Goal: Transaction & Acquisition: Book appointment/travel/reservation

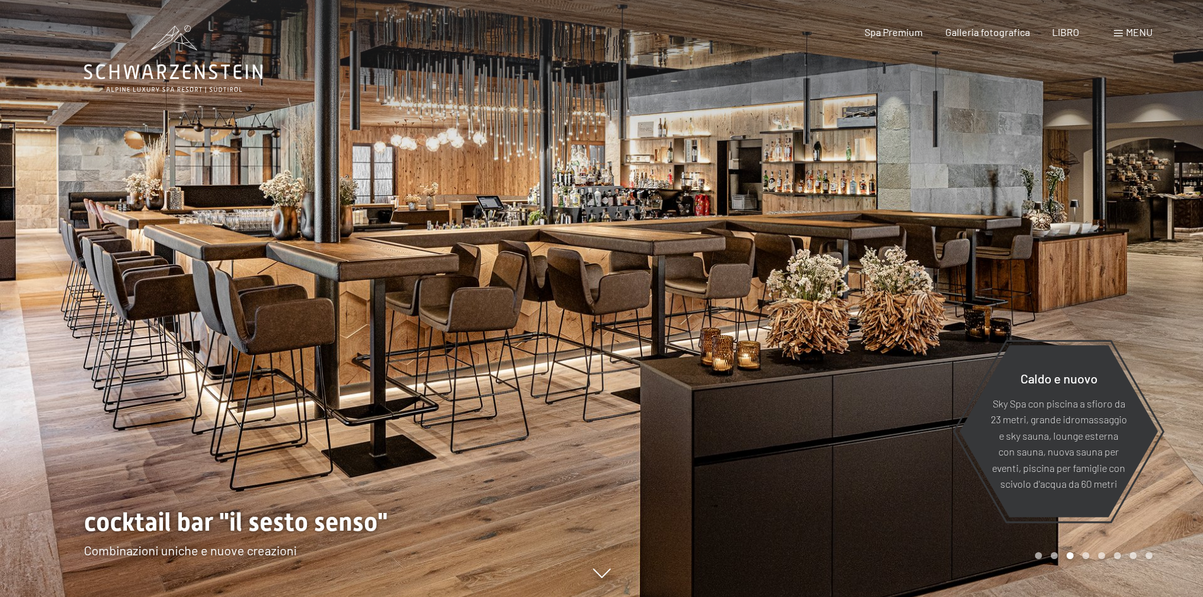
click at [1121, 35] on span at bounding box center [1118, 33] width 9 height 6
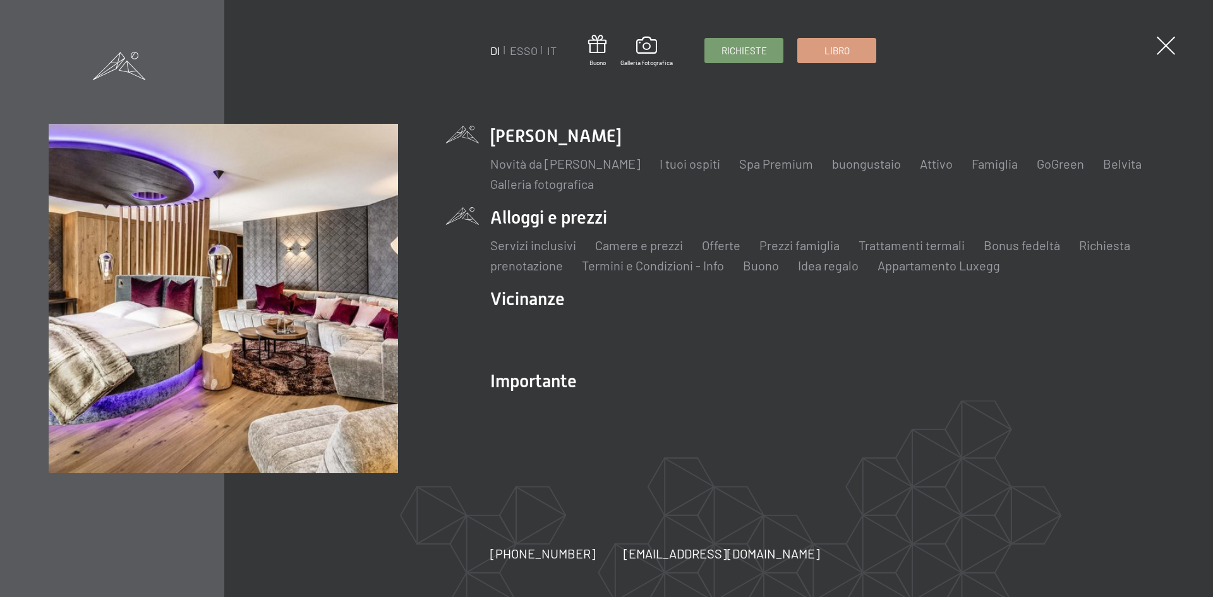
click at [592, 216] on li "Alloggi e prezzi Servizi inclusivi Camere e prezzi lista Offerte lista Prezzi f…" at bounding box center [827, 239] width 674 height 69
click at [642, 249] on font "Camere e prezzi" at bounding box center [639, 244] width 88 height 15
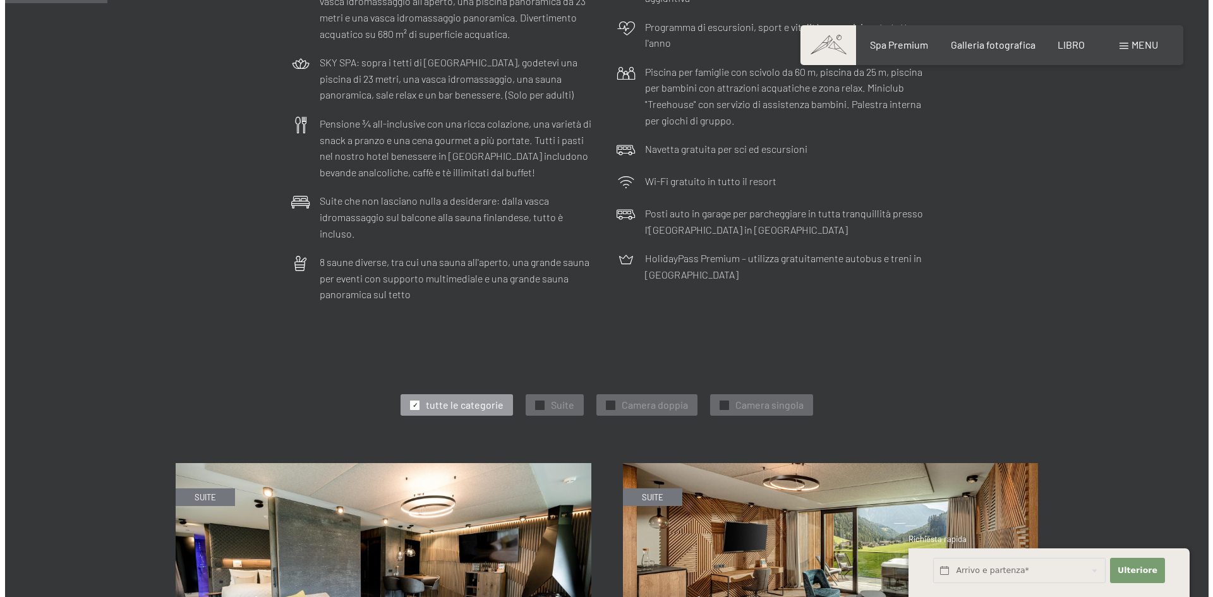
scroll to position [316, 0]
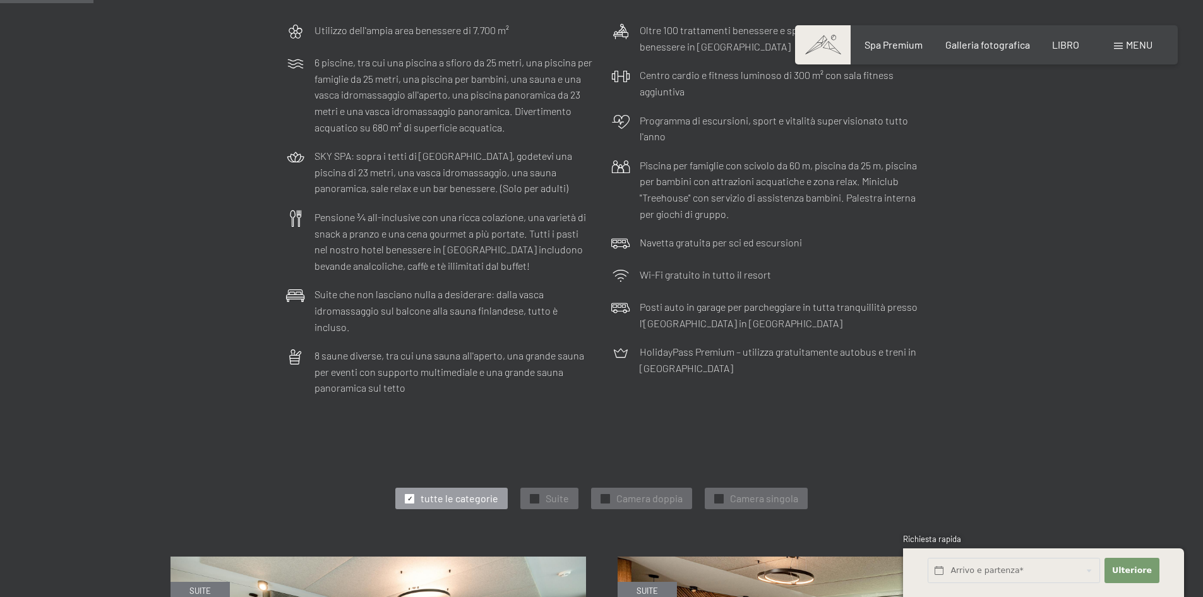
click at [1122, 42] on div "menu" at bounding box center [1133, 45] width 39 height 14
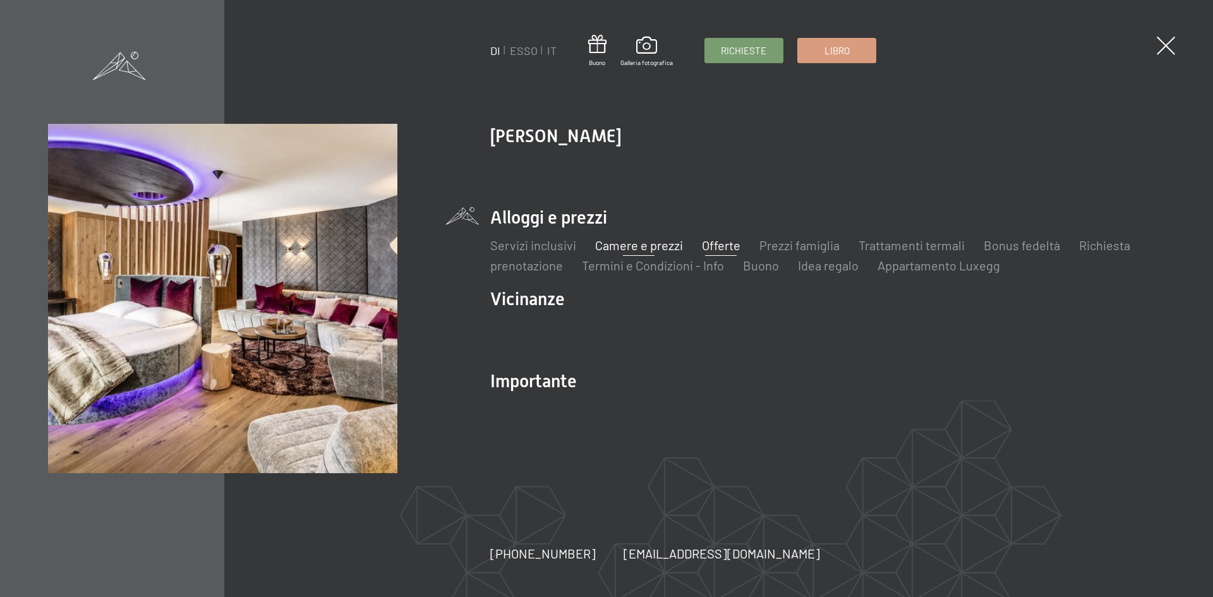
click at [723, 246] on font "Offerte" at bounding box center [721, 244] width 39 height 15
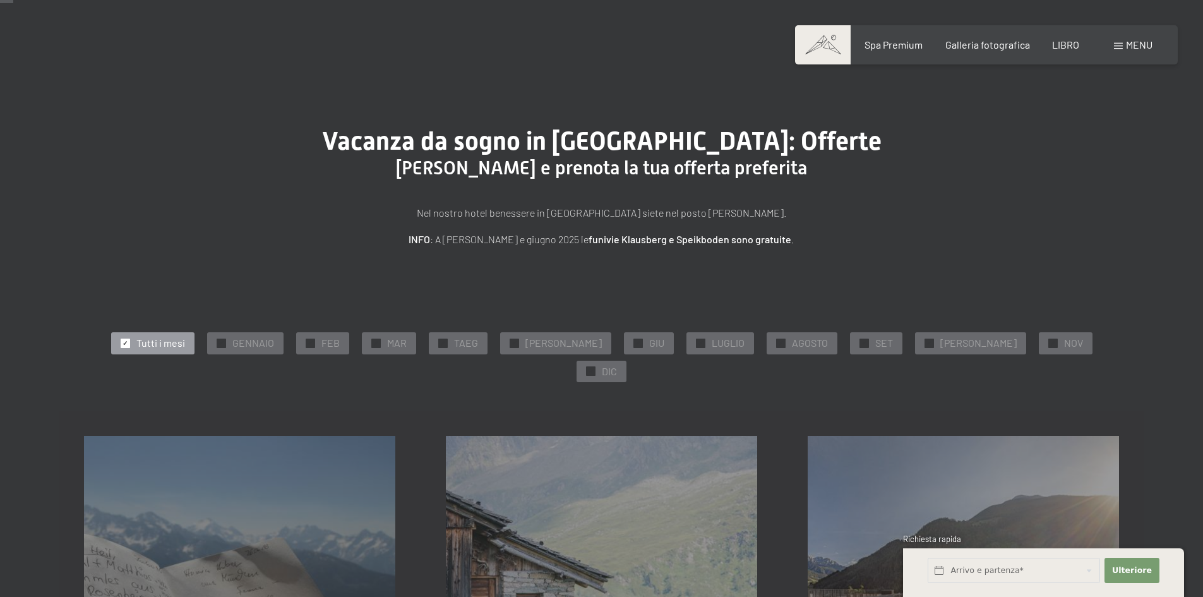
scroll to position [63, 0]
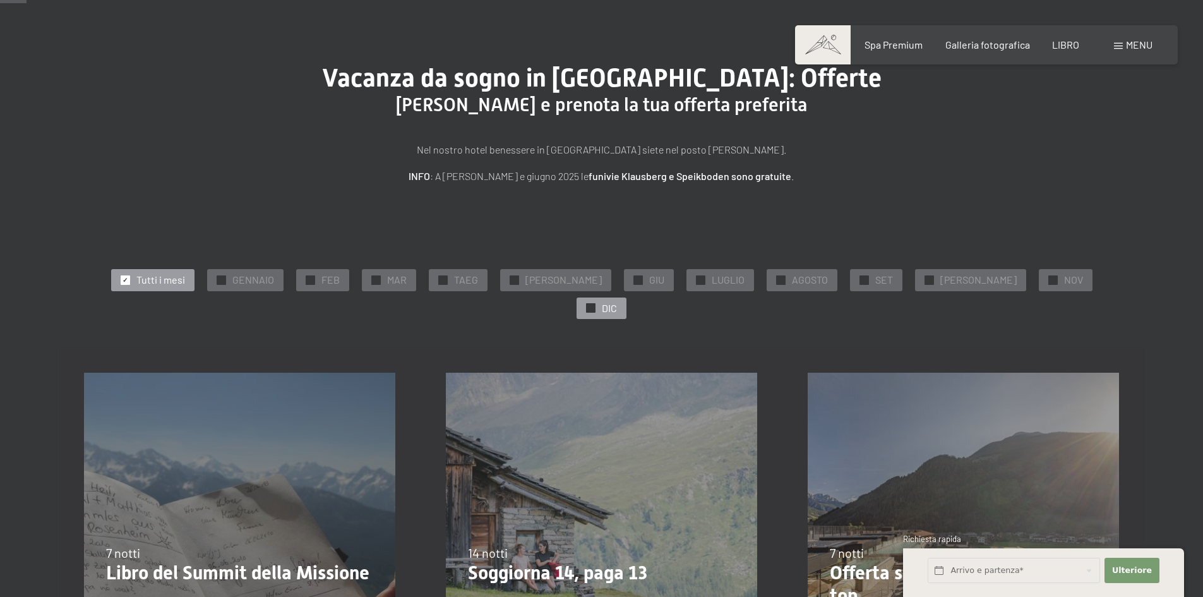
click at [594, 304] on font "✓" at bounding box center [591, 308] width 5 height 8
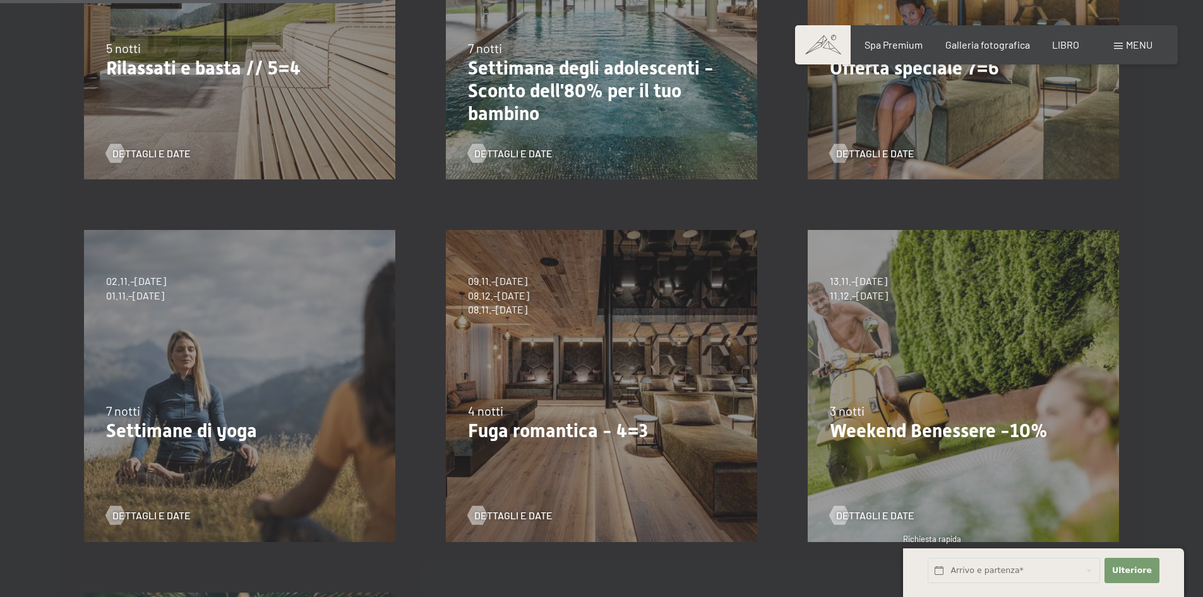
scroll to position [568, 0]
click at [529, 337] on font "Consenso al marketing*" at bounding box center [534, 335] width 106 height 10
click at [474, 337] on input "Consenso al marketing*" at bounding box center [468, 335] width 13 height 13
checkbox input "false"
click at [511, 508] on font "Dettagli e date" at bounding box center [526, 514] width 78 height 12
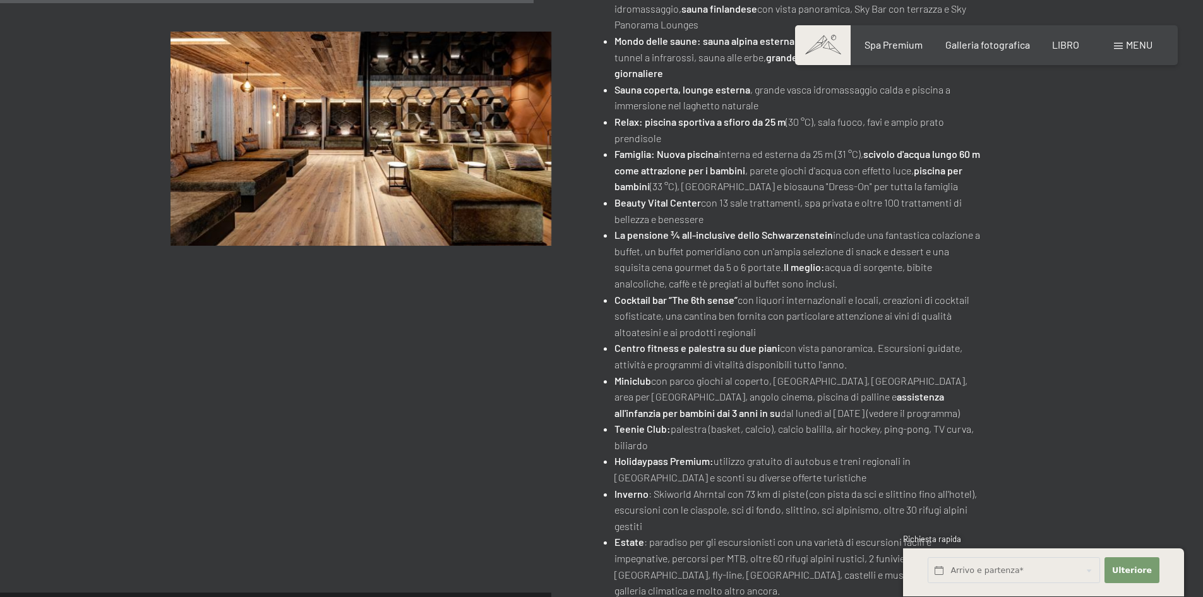
scroll to position [695, 0]
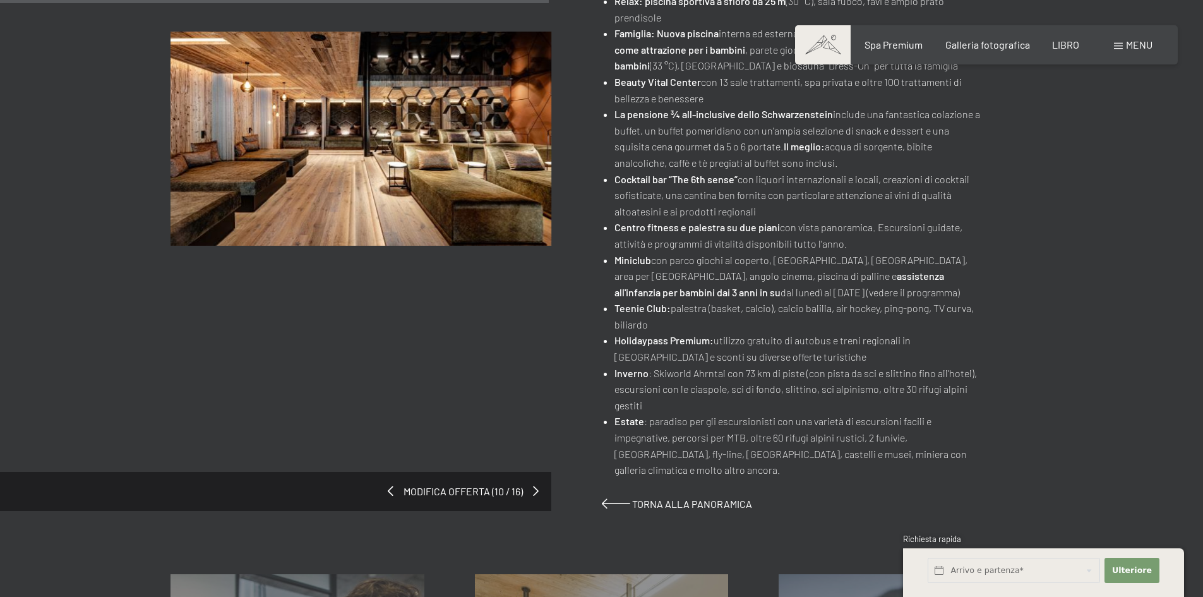
click at [520, 339] on font "Consenso al marketing*" at bounding box center [534, 335] width 106 height 10
click at [474, 339] on input "Consenso al marketing*" at bounding box center [468, 335] width 13 height 13
checkbox input "false"
drag, startPoint x: 520, startPoint y: 339, endPoint x: 420, endPoint y: 308, distance: 104.3
click at [510, 342] on div "Libro Richieste Spa Premium Galleria fotografica LIBRO menu DI ESSO IT Buono Ga…" at bounding box center [601, 372] width 1203 height 2135
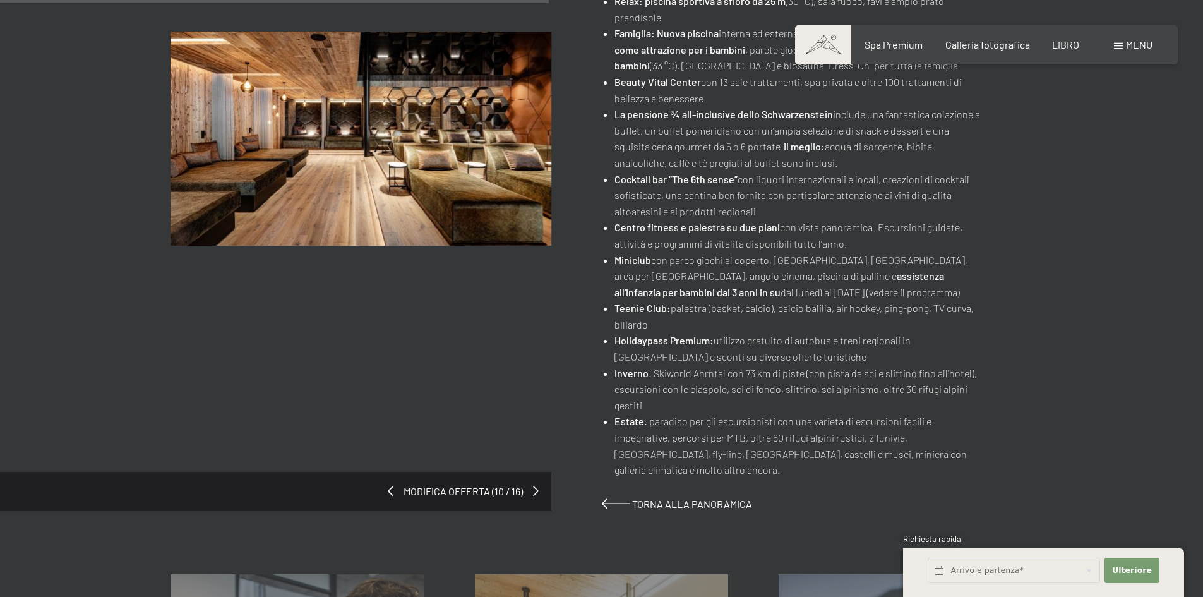
click at [417, 307] on div "Modifica offerta (10 / 16) [DATE]–[DATE] • [DATE]–[DATE] • [DATE]–[DATE] • [DAT…" at bounding box center [602, 3] width 862 height 1016
click at [397, 312] on div "Modifica offerta (10 / 16) [DATE]–[DATE] • [DATE]–[DATE] • [DATE]–[DATE] • [DAT…" at bounding box center [602, 3] width 862 height 1016
click at [170, 377] on div "Modifica offerta (10 / 16) [DATE]–[DATE] • [DATE]–[DATE] • [DATE]–[DATE] • [DAT…" at bounding box center [601, 3] width 957 height 1016
click at [177, 343] on div "Modifica offerta (10 / 16) [DATE]–[DATE] • [DATE]–[DATE] • [DATE]–[DATE] • [DAT…" at bounding box center [602, 3] width 862 height 1016
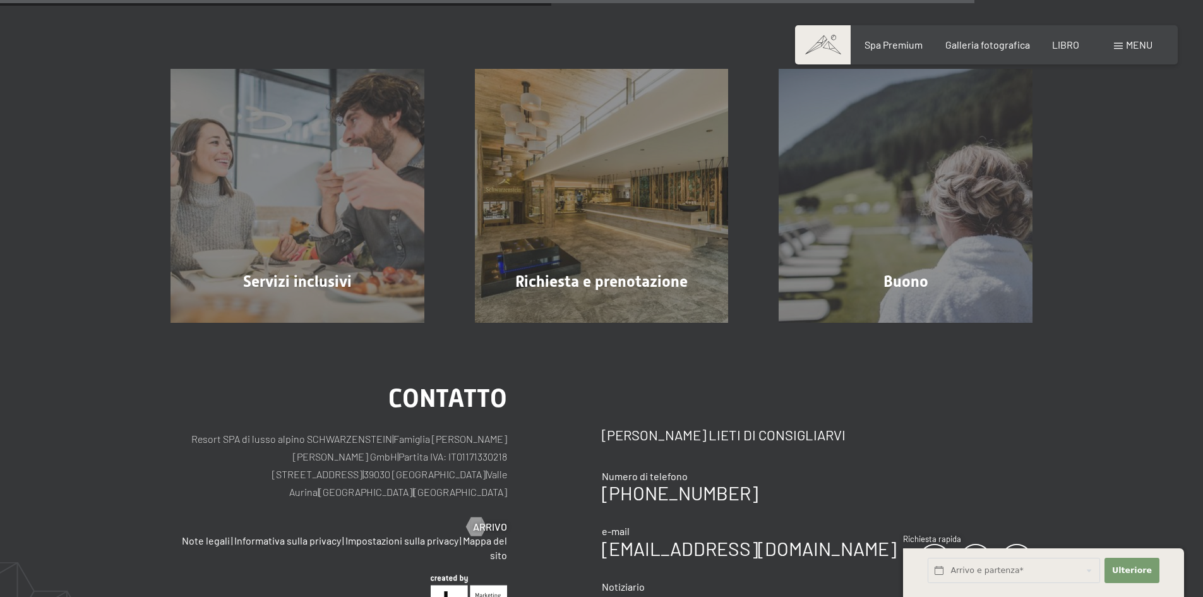
scroll to position [1326, 0]
